Goal: Task Accomplishment & Management: Manage account settings

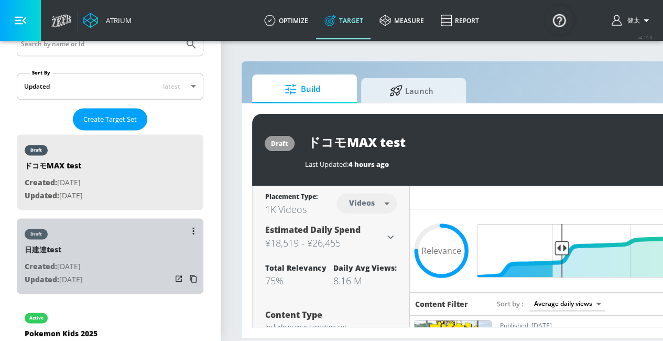
click at [123, 218] on div "draft 日建連test Created: [DATE] Updated: [DATE]" at bounding box center [110, 255] width 187 height 75
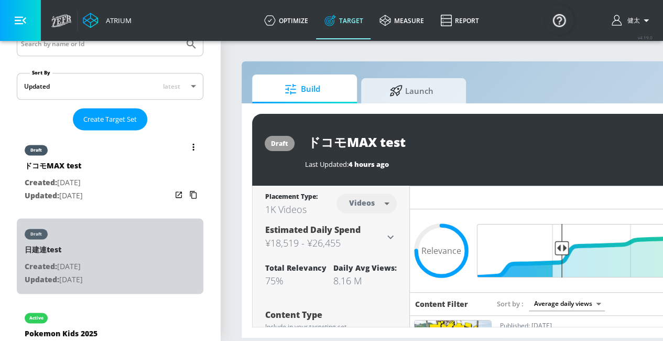
type input "日建連test"
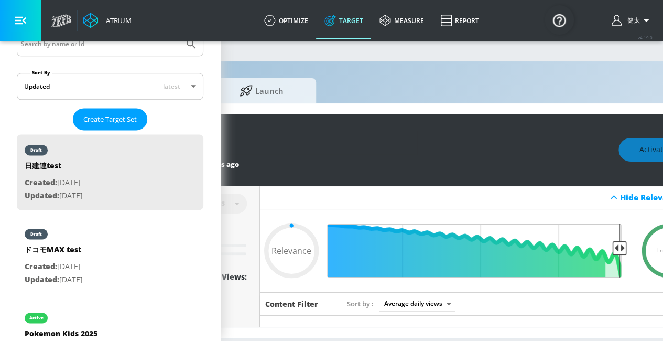
scroll to position [0, 156]
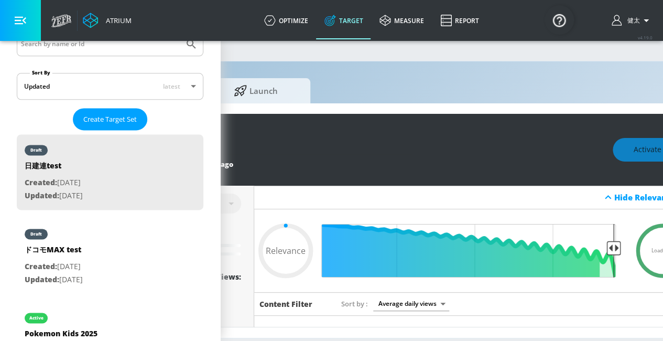
type input "0.84"
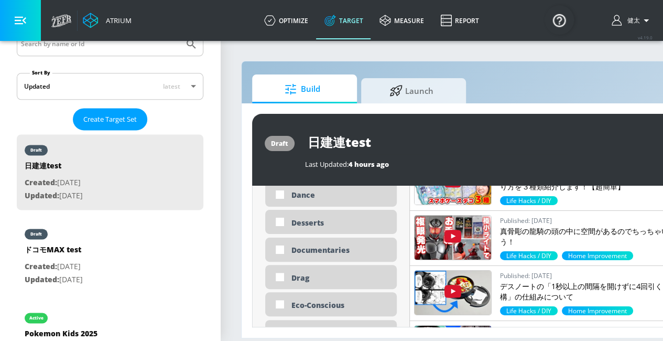
scroll to position [1126, 0]
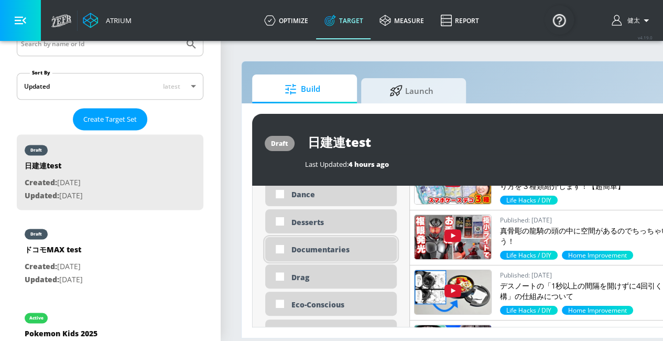
click at [305, 244] on div "Documentaries" at bounding box center [340, 249] width 98 height 10
checkbox input "true"
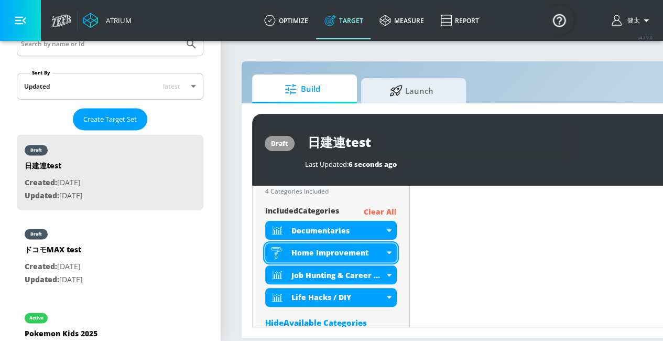
scroll to position [315, 0]
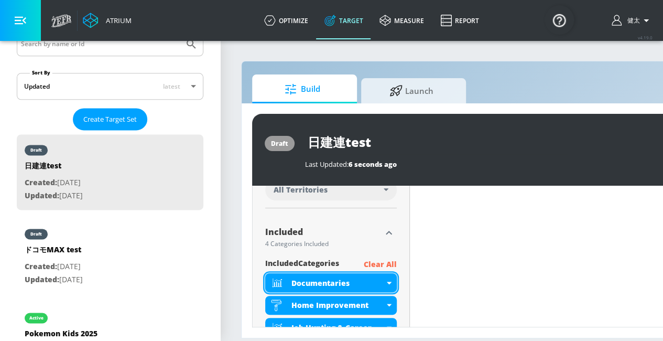
click at [387, 282] on icon at bounding box center [389, 283] width 5 height 3
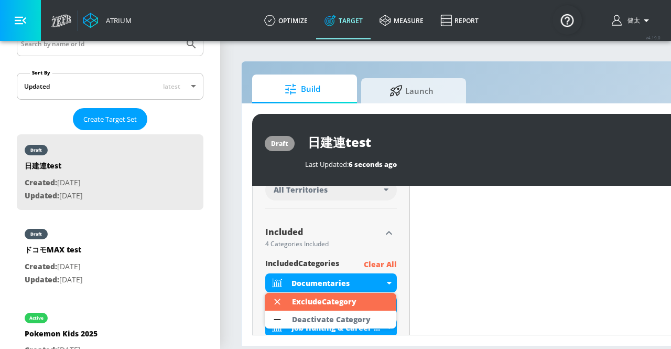
click at [340, 256] on div at bounding box center [335, 174] width 671 height 349
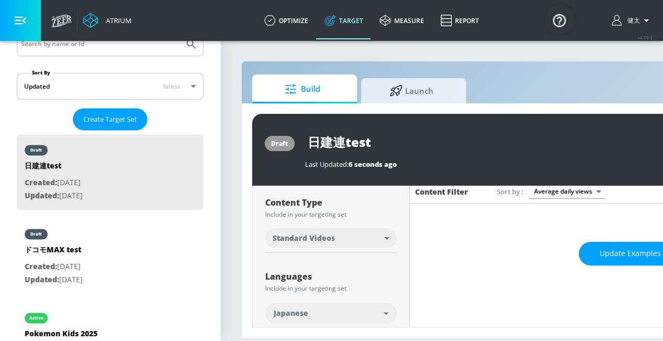
scroll to position [52, 0]
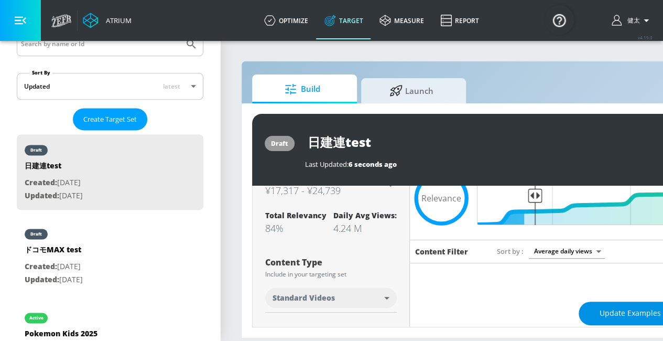
click at [620, 302] on button "Update Examples" at bounding box center [630, 313] width 103 height 24
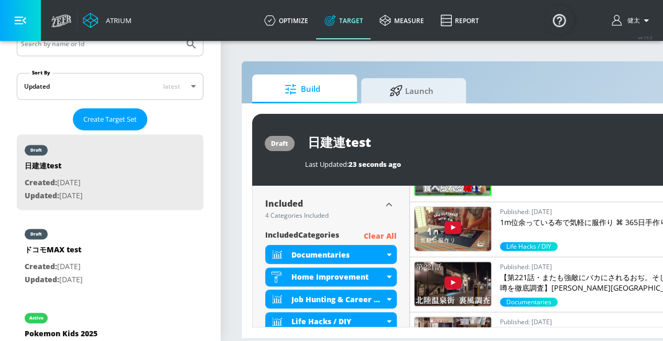
scroll to position [352, 0]
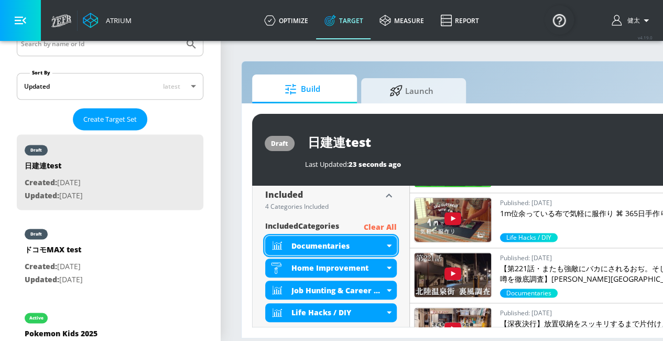
click at [388, 245] on icon at bounding box center [389, 245] width 5 height 3
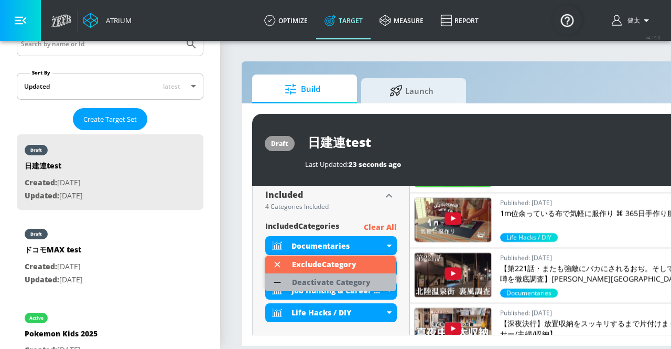
click at [353, 278] on div "Deactivate Category" at bounding box center [331, 281] width 79 height 7
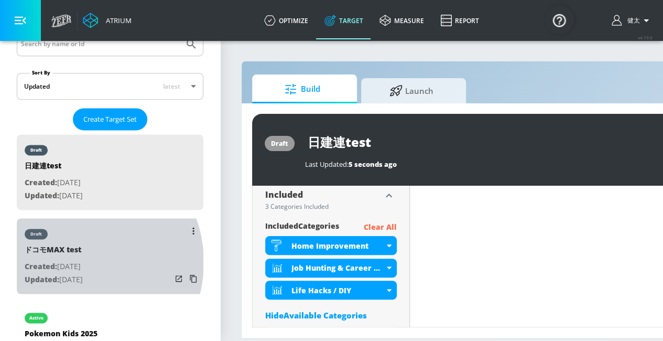
click at [74, 260] on p "Created: [DATE]" at bounding box center [54, 266] width 58 height 13
type input "ドコモMAX test"
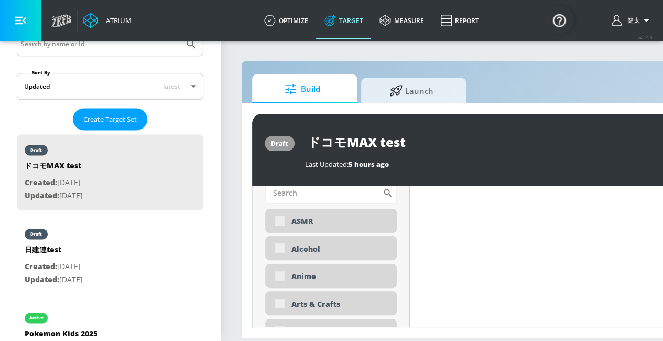
type input "0.75"
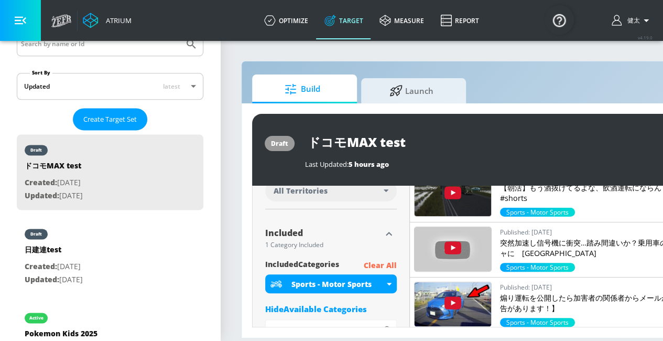
scroll to position [312, 0]
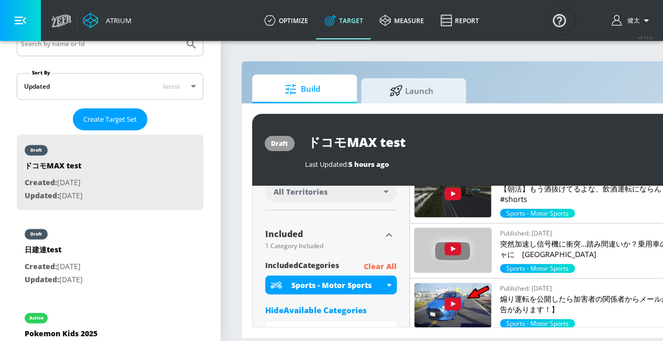
click at [393, 268] on p "Clear All" at bounding box center [380, 266] width 33 height 13
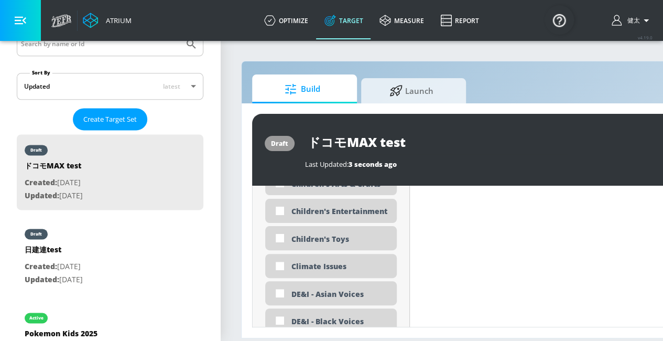
scroll to position [847, 0]
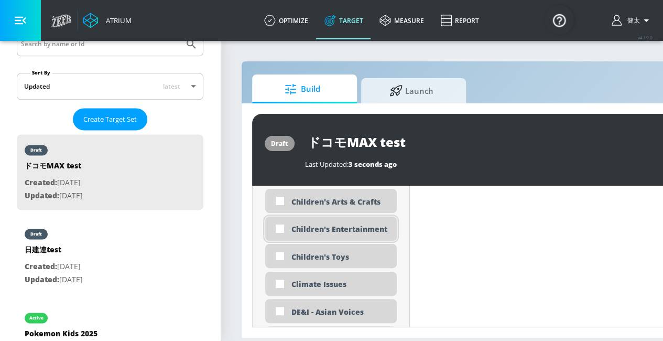
click at [353, 232] on div "Children's Entertainment" at bounding box center [340, 229] width 98 height 10
checkbox input "true"
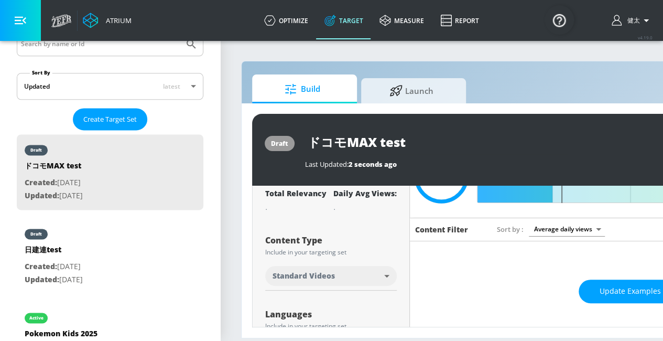
scroll to position [72, 0]
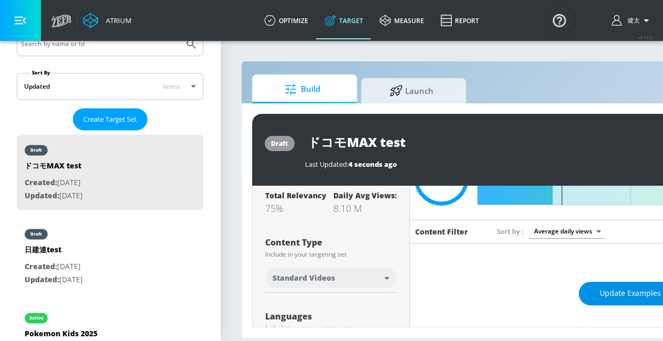
click at [610, 282] on button "Update Examples" at bounding box center [630, 294] width 103 height 24
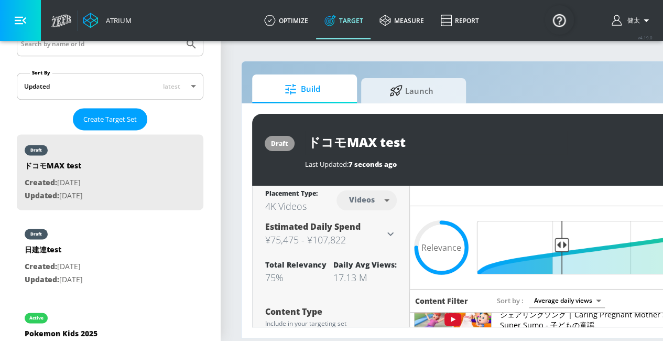
scroll to position [0, 0]
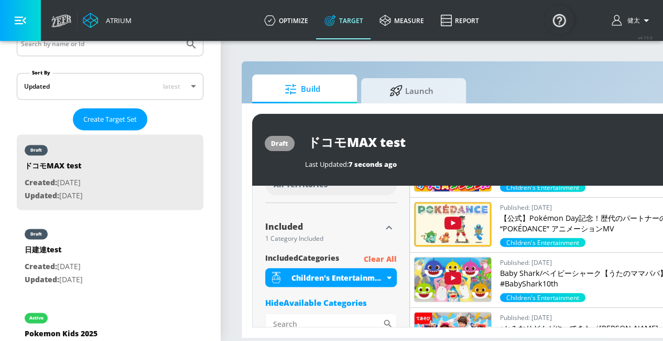
click at [375, 256] on p "Clear All" at bounding box center [380, 259] width 33 height 13
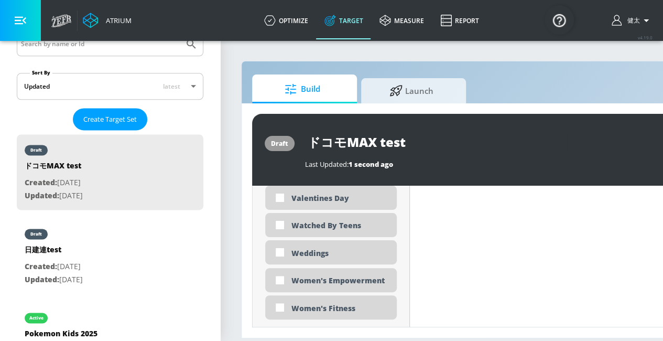
scroll to position [3323, 0]
click at [274, 224] on input "checkbox" at bounding box center [280, 224] width 19 height 19
checkbox input "true"
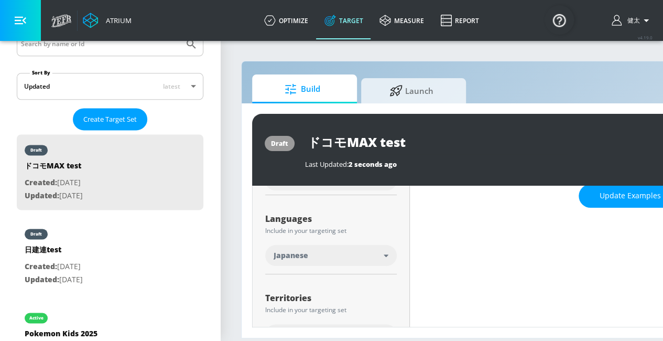
scroll to position [167, 0]
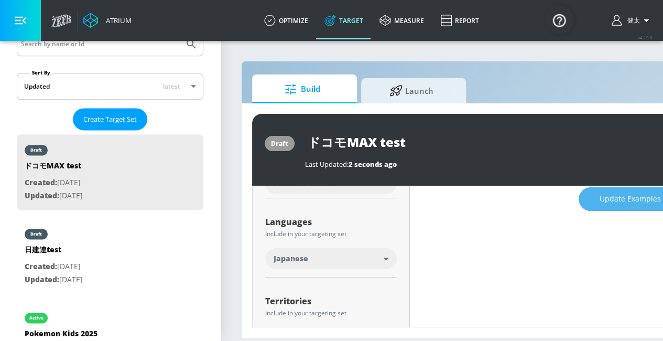
click at [624, 189] on button "Update Examples" at bounding box center [630, 199] width 103 height 24
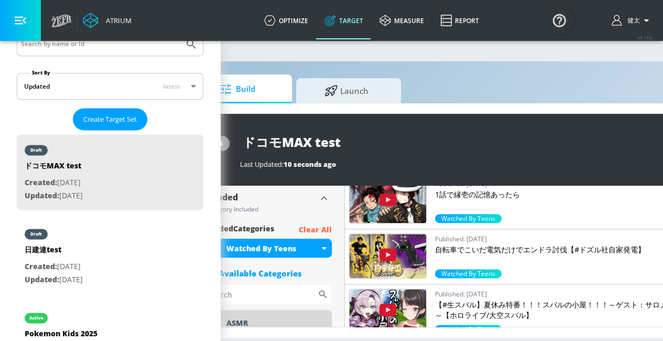
scroll to position [0, 0]
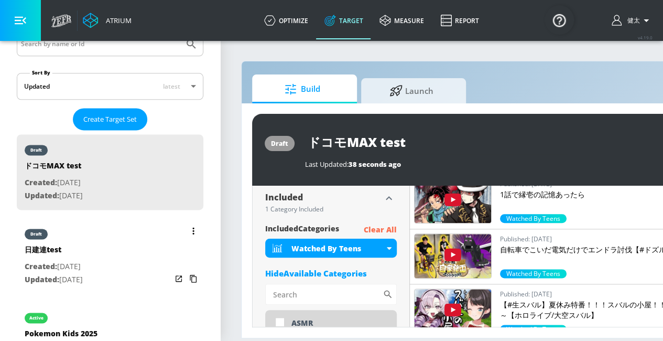
click at [129, 218] on div "draft 日建連test Created: [DATE] Updated: [DATE]" at bounding box center [110, 255] width 187 height 75
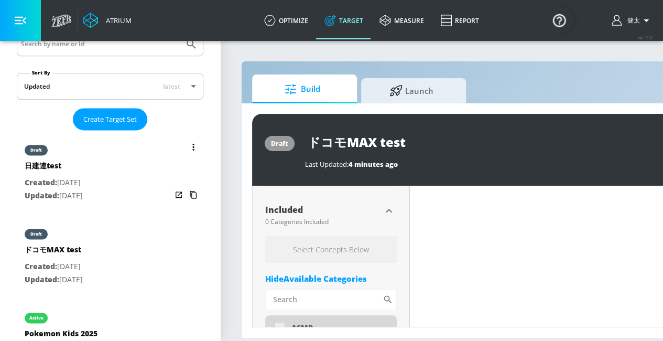
type input "日建連test"
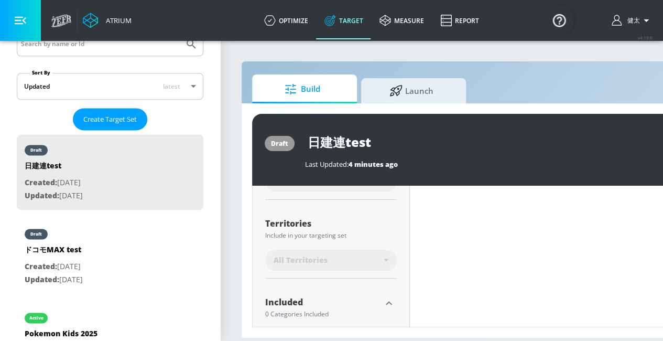
type input "0.84"
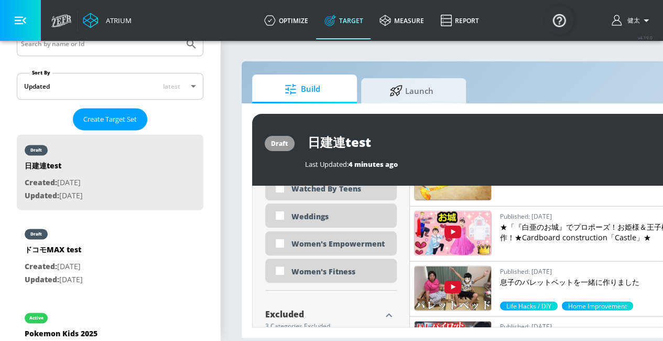
scroll to position [3192, 0]
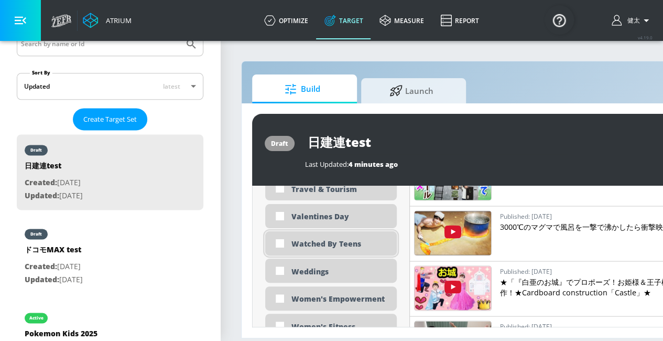
click at [344, 246] on div "Watched By Teens" at bounding box center [340, 244] width 98 height 10
checkbox input "true"
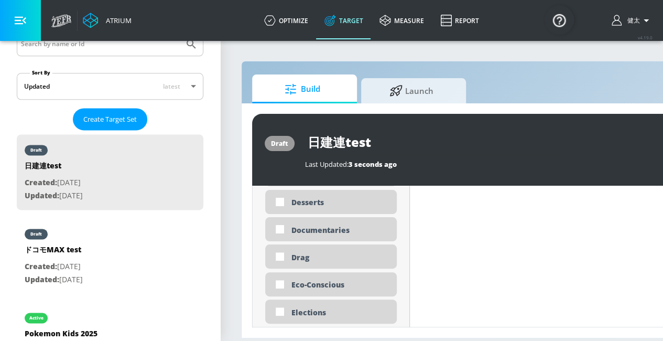
scroll to position [1147, 0]
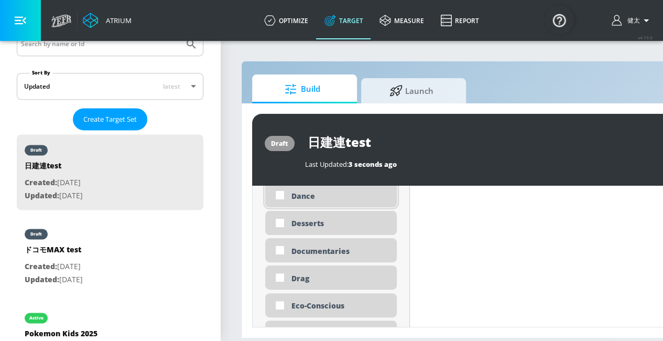
click at [325, 198] on div "Dance" at bounding box center [340, 196] width 98 height 10
checkbox input "true"
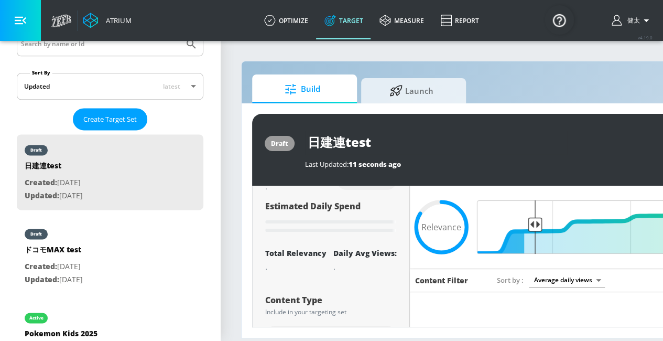
scroll to position [0, 0]
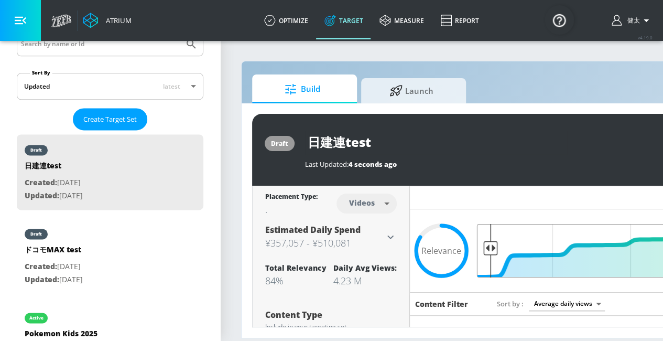
drag, startPoint x: 531, startPoint y: 247, endPoint x: 460, endPoint y: 247, distance: 71.3
click at [483, 247] on input "Final Threshold" at bounding box center [630, 250] width 294 height 53
drag, startPoint x: 492, startPoint y: 249, endPoint x: 500, endPoint y: 249, distance: 8.4
click at [500, 249] on input "Final Threshold" at bounding box center [630, 250] width 294 height 53
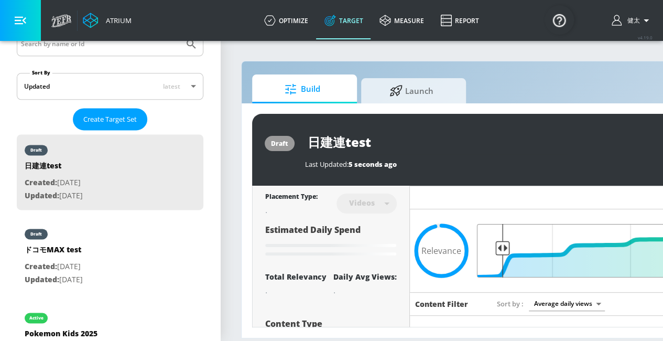
click at [503, 248] on input "Final Threshold" at bounding box center [630, 250] width 294 height 53
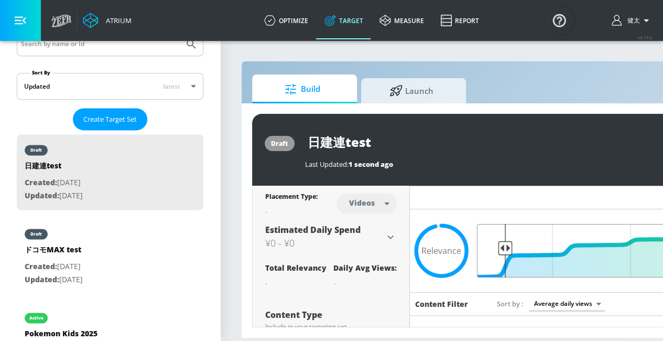
type input "0.94"
click at [505, 247] on input "Final Threshold" at bounding box center [630, 250] width 294 height 53
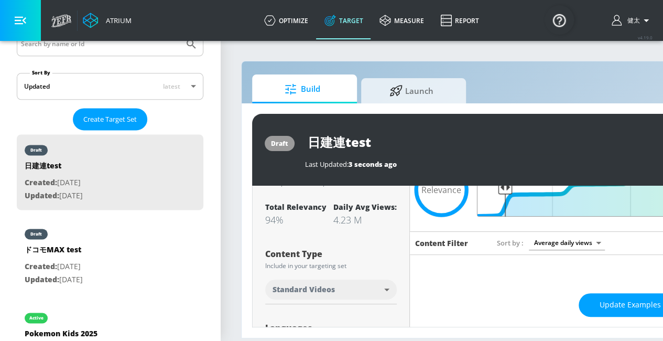
scroll to position [52, 0]
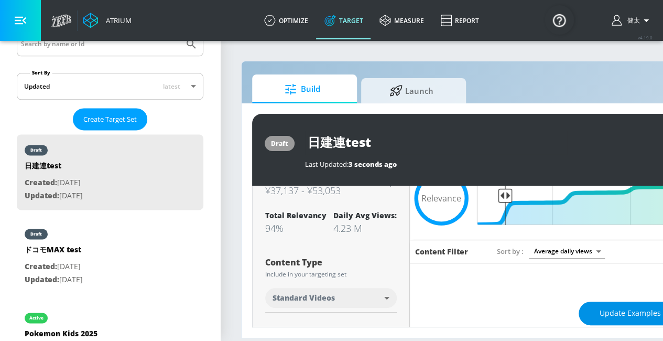
click at [600, 309] on span "Update Examples" at bounding box center [630, 313] width 61 height 13
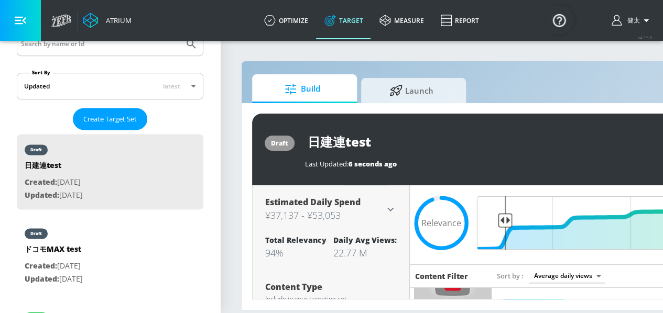
scroll to position [0, 0]
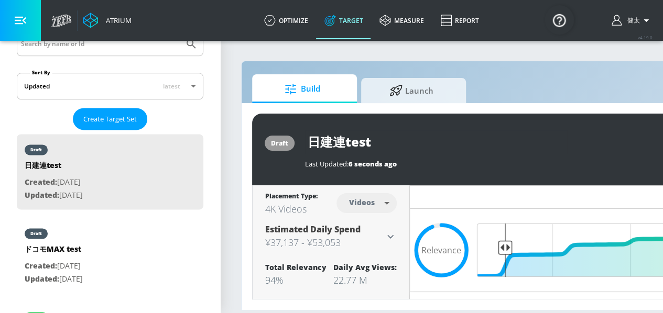
click at [386, 236] on icon at bounding box center [390, 237] width 13 height 13
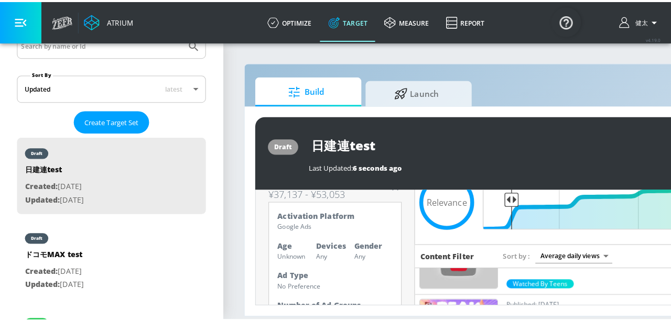
scroll to position [105, 0]
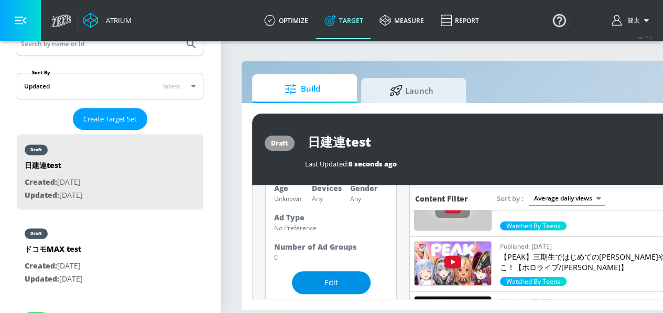
click at [330, 286] on span "Edit" at bounding box center [331, 283] width 37 height 13
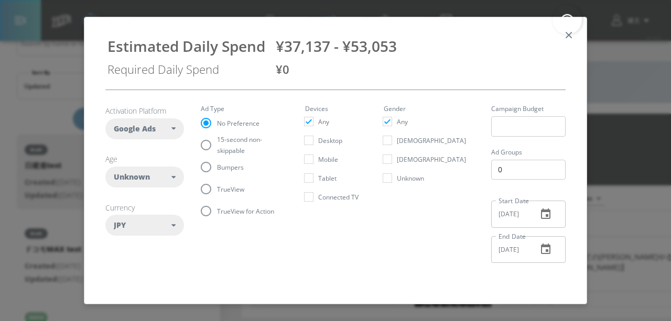
click at [127, 178] on span "Unknown" at bounding box center [132, 177] width 36 height 10
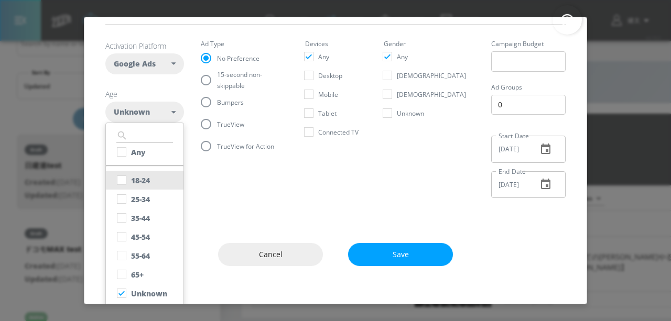
scroll to position [68, 0]
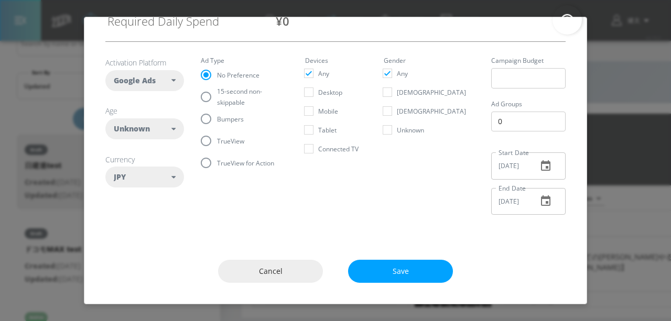
click at [332, 209] on div "Activation Platform Google Ads DV360 Google Ads Age Unknown ​ Any [PHONE_NUMBER…" at bounding box center [335, 140] width 502 height 198
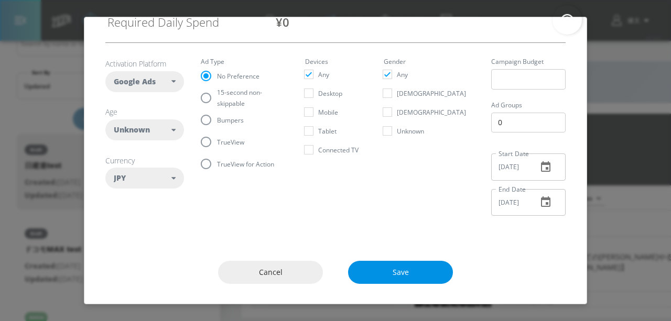
click at [390, 272] on span "Save" at bounding box center [400, 272] width 63 height 13
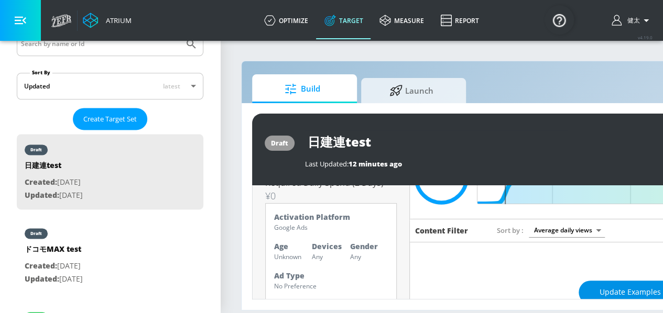
scroll to position [81, 0]
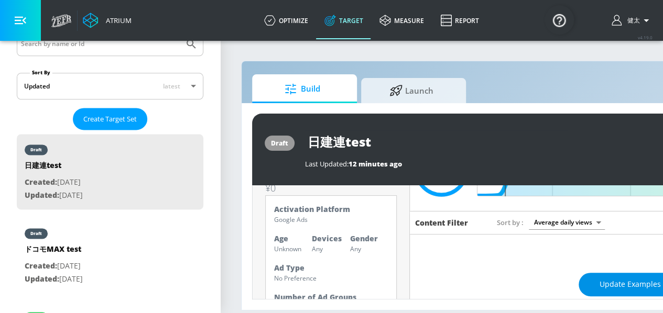
click at [600, 287] on span "Update Examples" at bounding box center [630, 284] width 61 height 13
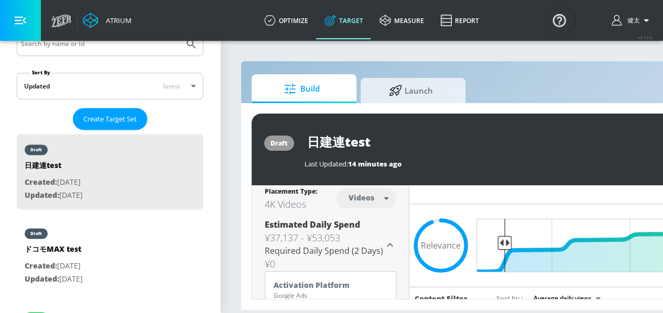
scroll to position [0, 0]
